Goal: Subscribe to service/newsletter

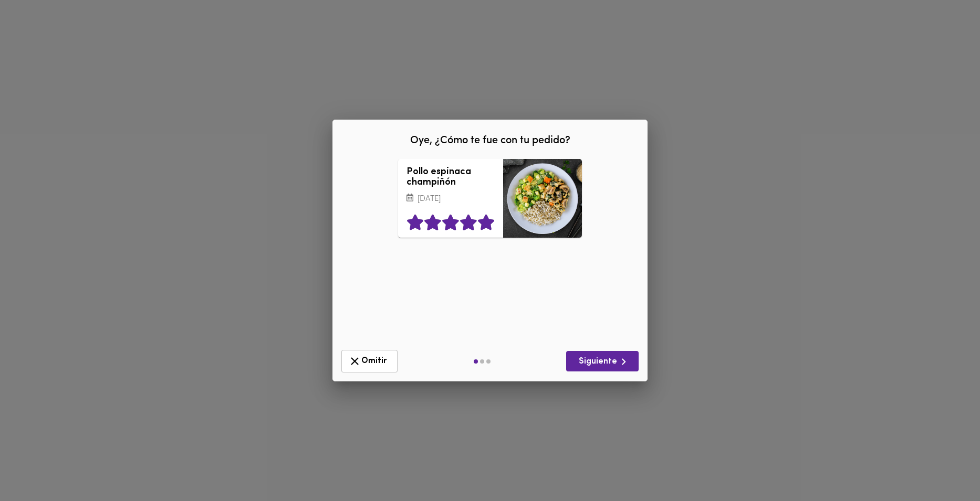
click at [487, 225] on icon at bounding box center [486, 223] width 16 height 16
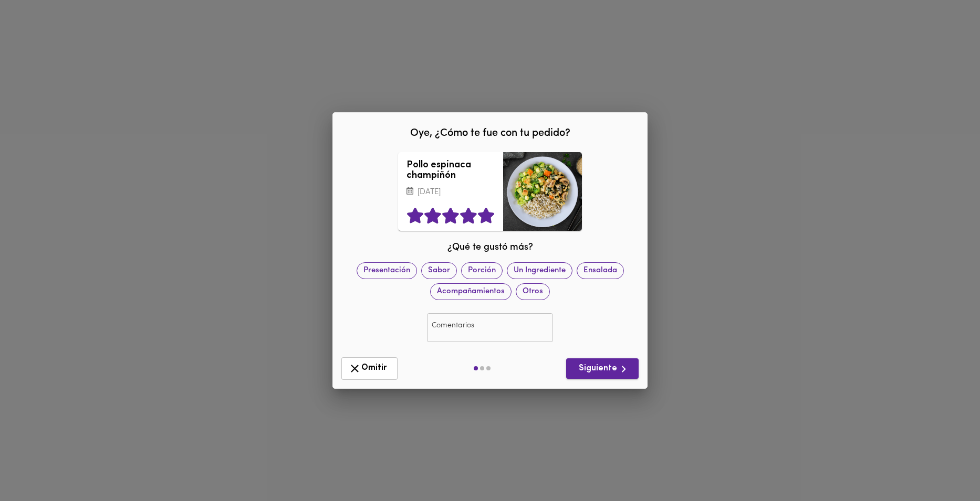
click at [601, 366] on span "Siguiente" at bounding box center [602, 369] width 56 height 13
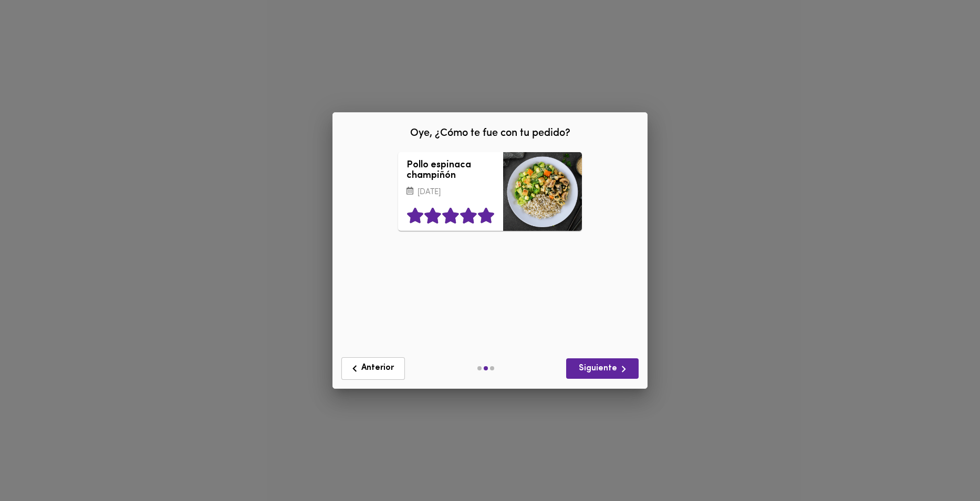
click at [486, 214] on icon at bounding box center [486, 216] width 16 height 16
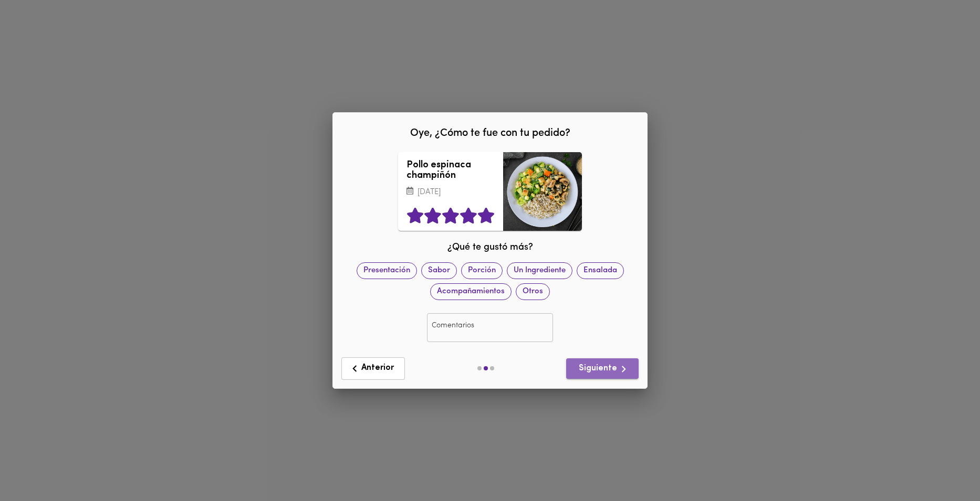
click at [606, 374] on span "Siguiente" at bounding box center [602, 369] width 56 height 13
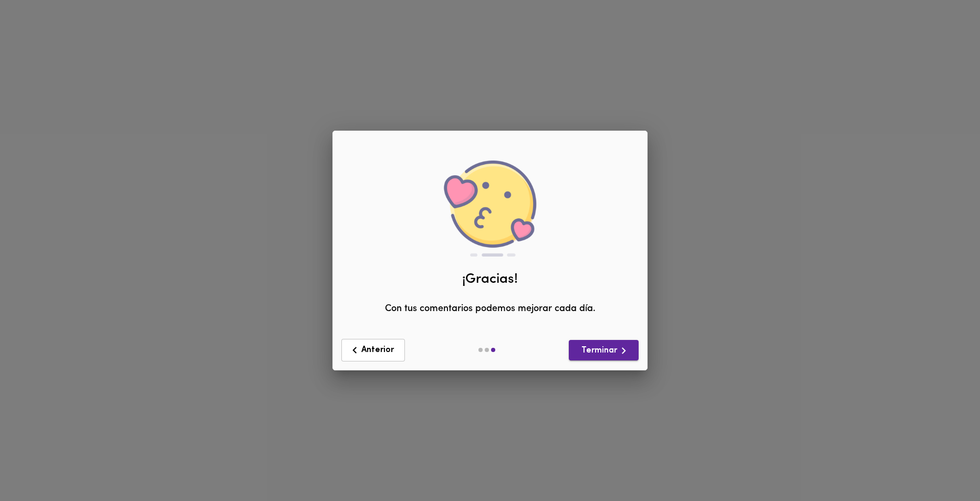
click at [603, 353] on span "Terminar" at bounding box center [603, 350] width 53 height 13
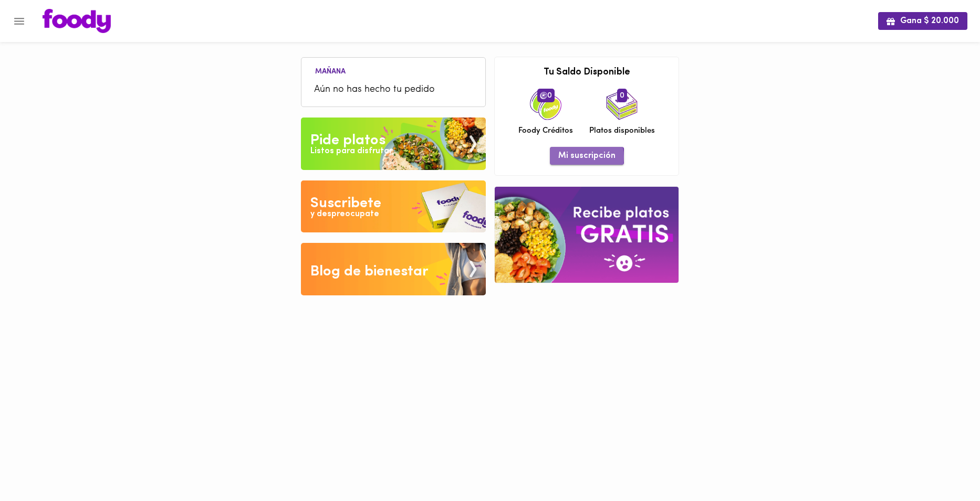
click at [574, 157] on span "Mi suscripción" at bounding box center [586, 156] width 57 height 10
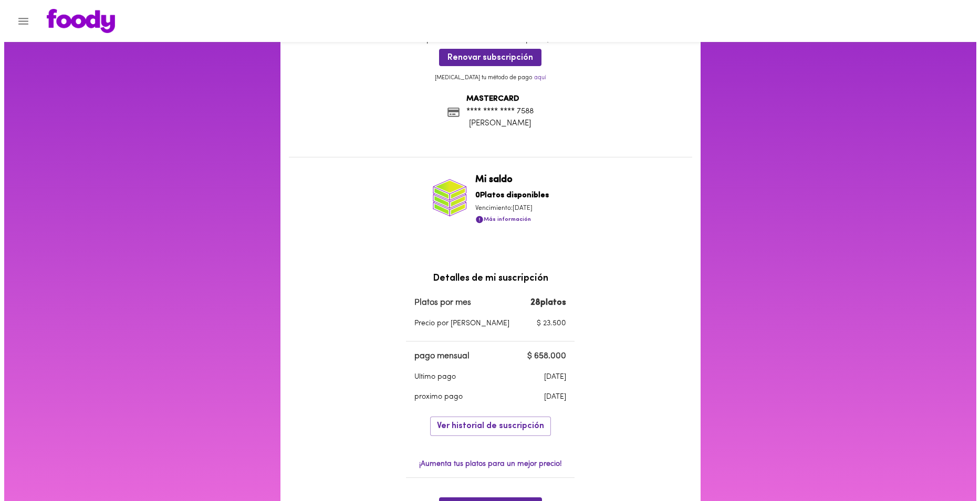
scroll to position [53, 0]
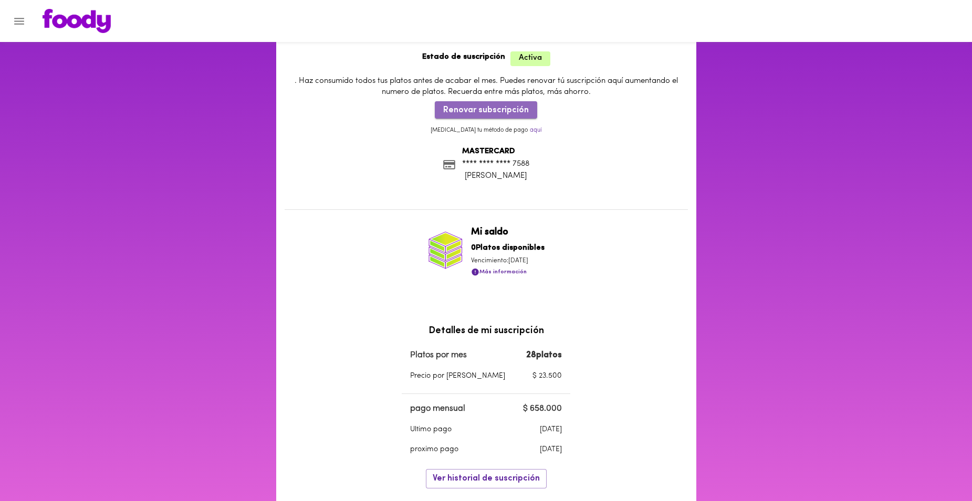
click at [513, 108] on span "Renovar subscripción" at bounding box center [486, 111] width 86 height 10
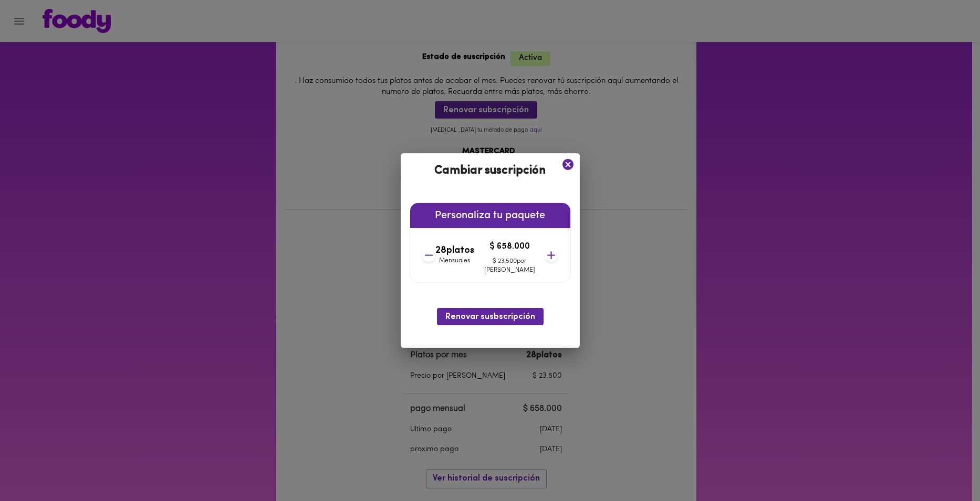
click at [433, 255] on icon at bounding box center [429, 255] width 8 height 1
click at [547, 255] on icon at bounding box center [551, 255] width 8 height 8
click at [435, 255] on icon at bounding box center [428, 255] width 13 height 13
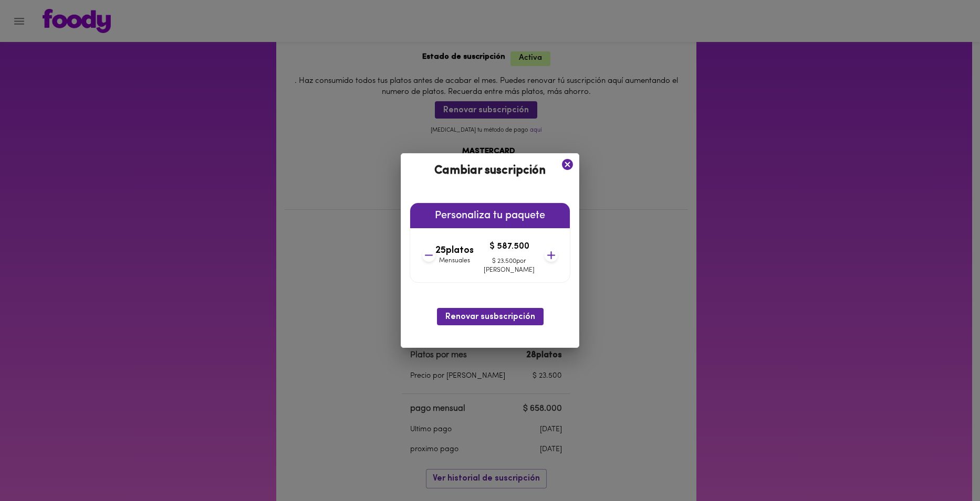
click at [435, 255] on icon at bounding box center [428, 255] width 13 height 13
click at [544, 255] on icon at bounding box center [550, 255] width 13 height 13
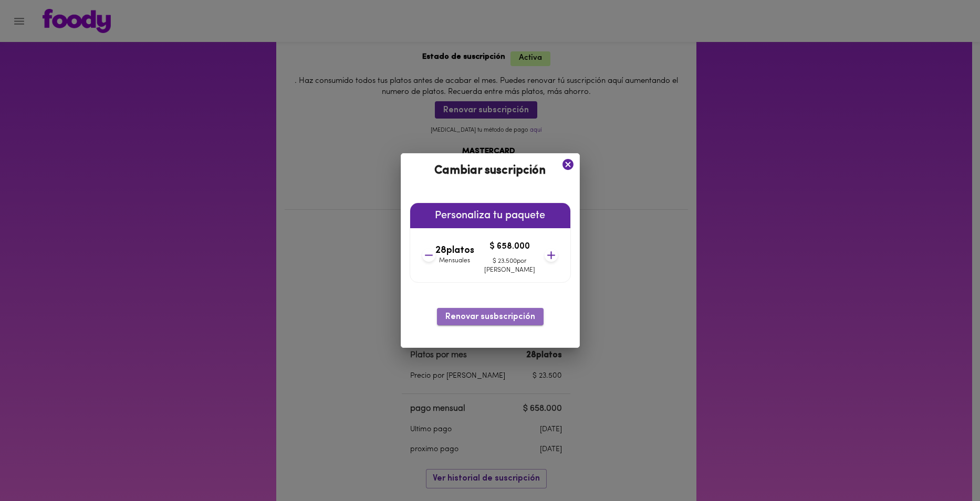
click at [499, 316] on span "Renovar susbscripción" at bounding box center [490, 317] width 90 height 10
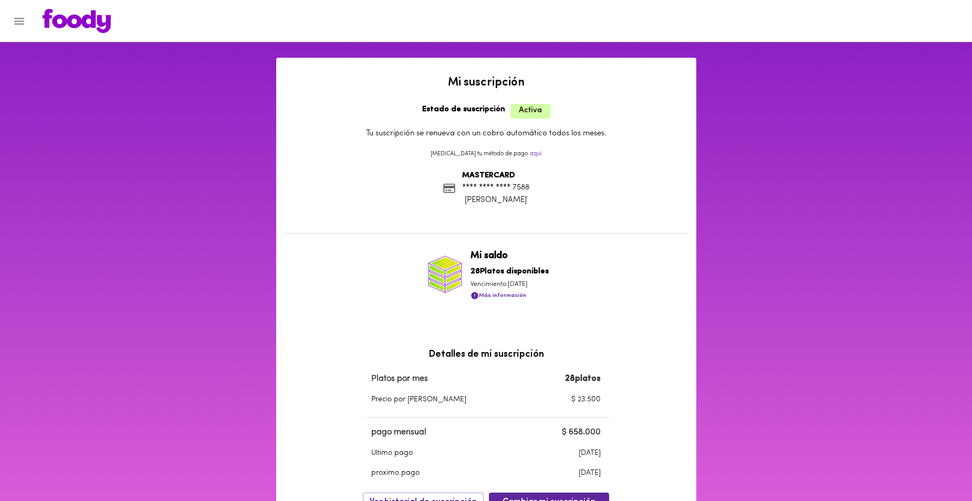
click at [13, 20] on icon "Menu" at bounding box center [19, 21] width 13 height 13
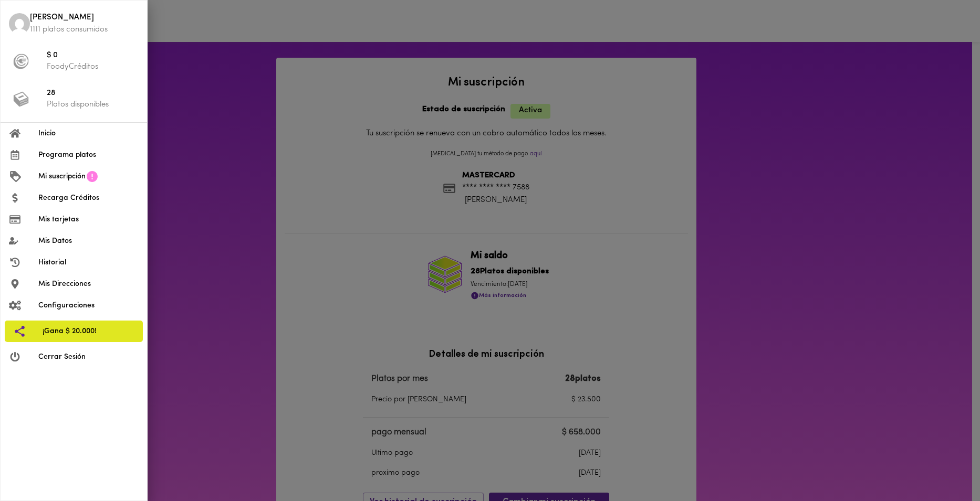
click at [737, 211] on div at bounding box center [490, 250] width 980 height 501
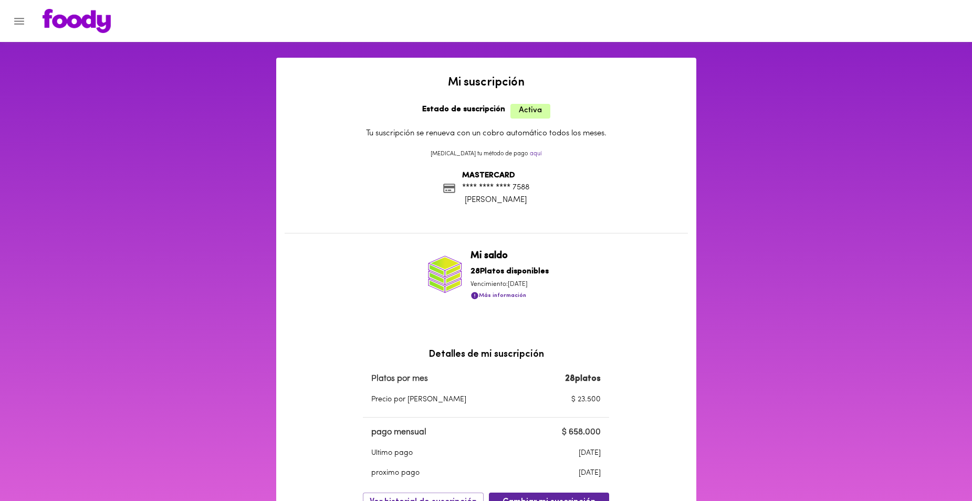
click at [15, 20] on icon "Menu" at bounding box center [19, 21] width 13 height 13
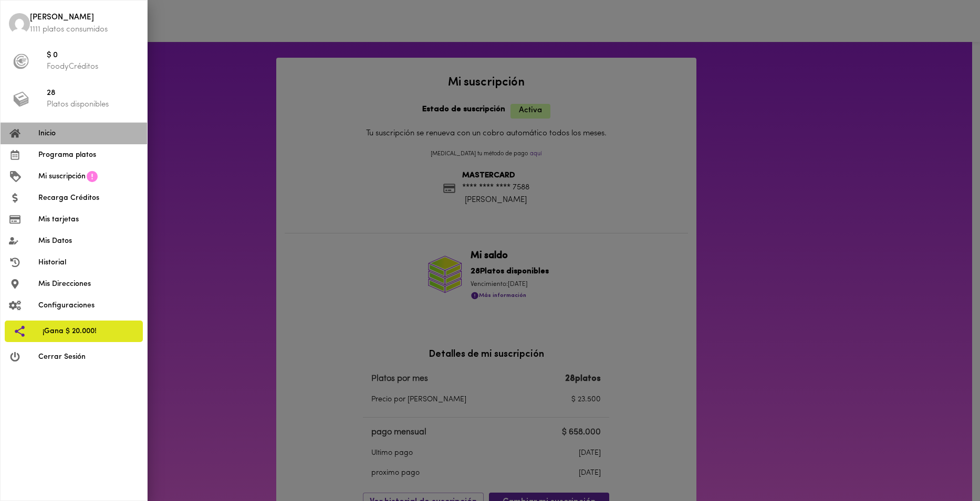
click at [53, 134] on span "Inicio" at bounding box center [88, 133] width 100 height 11
